Goal: Task Accomplishment & Management: Use online tool/utility

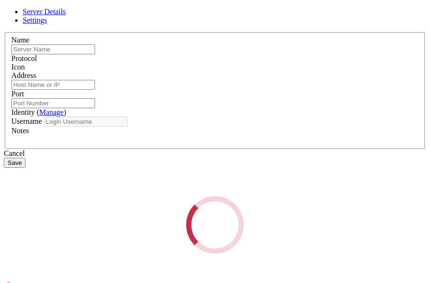
type input "Pi"
type input "[DOMAIN_NAME]"
type input "39605"
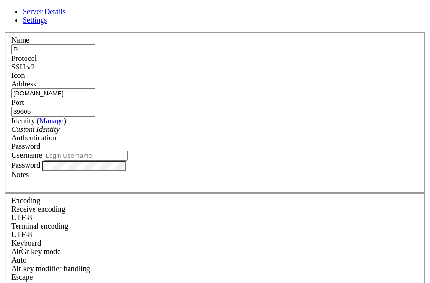
type input "pi"
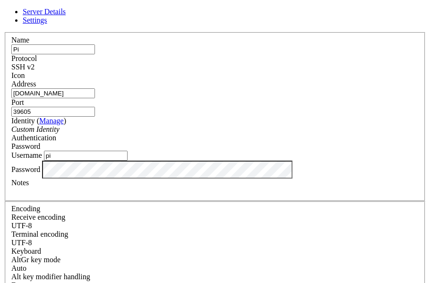
click at [304, 110] on div "Port 39605" at bounding box center [214, 107] width 407 height 18
click at [95, 107] on input "39605" at bounding box center [53, 112] width 84 height 10
paste input "39757"
type input "39757"
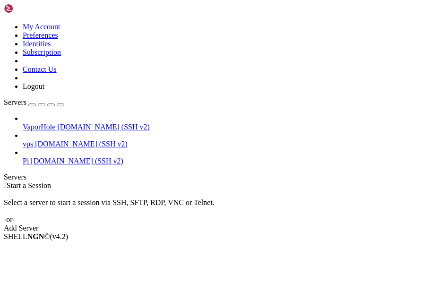
click at [88, 157] on span "[DOMAIN_NAME] (SSH v2)" at bounding box center [77, 161] width 93 height 8
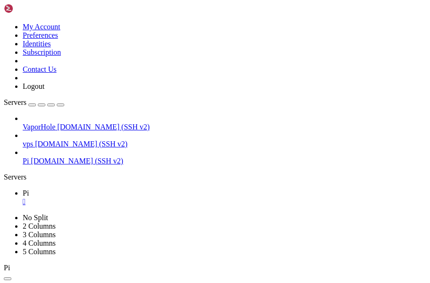
scroll to position [272, 0]
drag, startPoint x: 109, startPoint y: 433, endPoint x: 70, endPoint y: 430, distance: 38.4
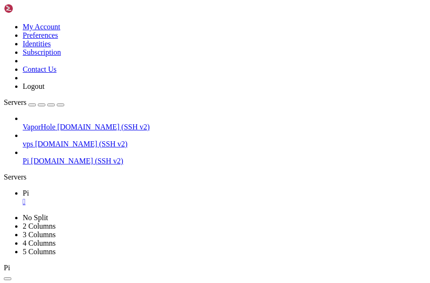
scroll to position [569, 0]
